Goal: Find specific page/section: Find specific page/section

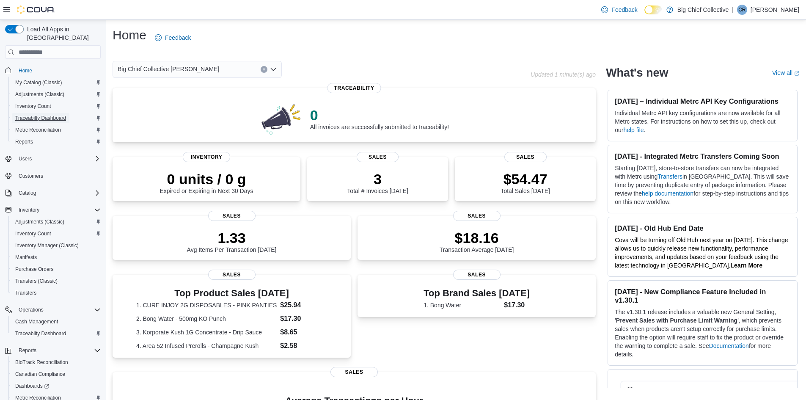
drag, startPoint x: 0, startPoint y: 0, endPoint x: 36, endPoint y: 111, distance: 116.6
click at [36, 115] on span "Traceabilty Dashboard" at bounding box center [40, 118] width 51 height 7
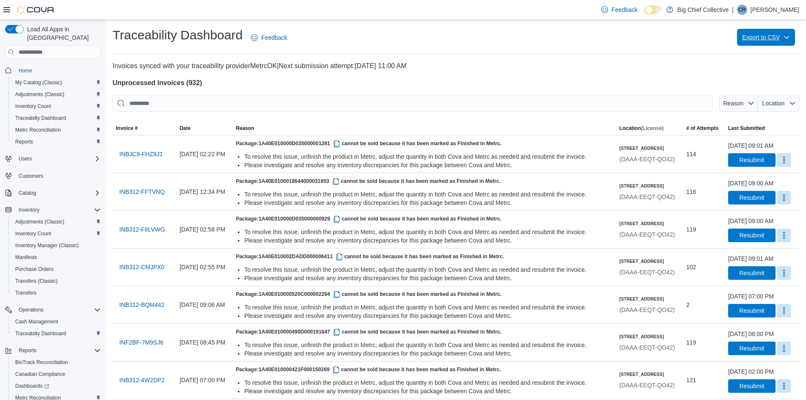
click at [780, 42] on span "Export to CSV" at bounding box center [766, 37] width 48 height 17
click at [676, 70] on p "Invoices synced with your traceability provider MetrcOK | Next submission attem…" at bounding box center [456, 66] width 687 height 10
click at [779, 99] on span "Location" at bounding box center [773, 103] width 25 height 8
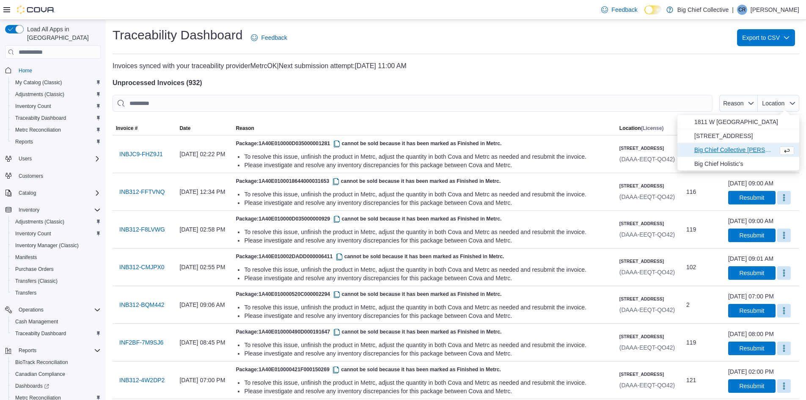
click at [708, 150] on span "Big Chief Collective [PERSON_NAME]" at bounding box center [734, 150] width 80 height 10
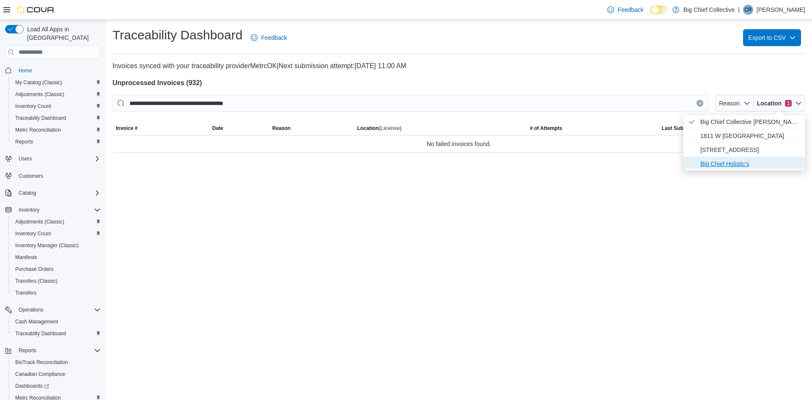
click at [717, 161] on span "Big Chief Holistic's" at bounding box center [751, 164] width 100 height 10
type input "**********"
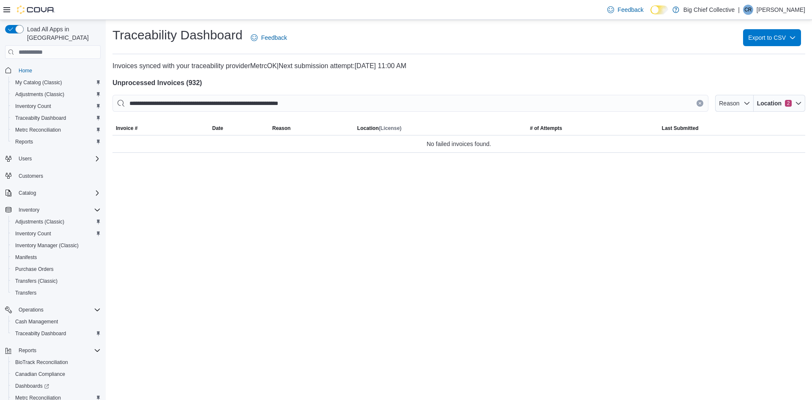
click at [653, 94] on div at bounding box center [459, 91] width 693 height 7
